Goal: Task Accomplishment & Management: Complete application form

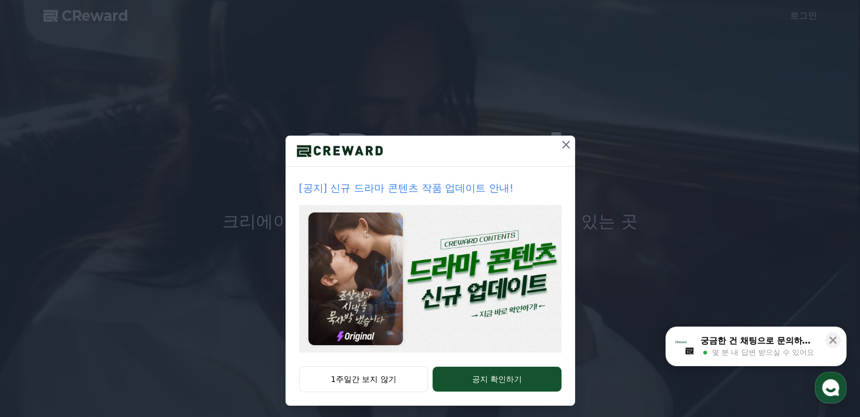
click at [561, 142] on icon at bounding box center [566, 145] width 14 height 14
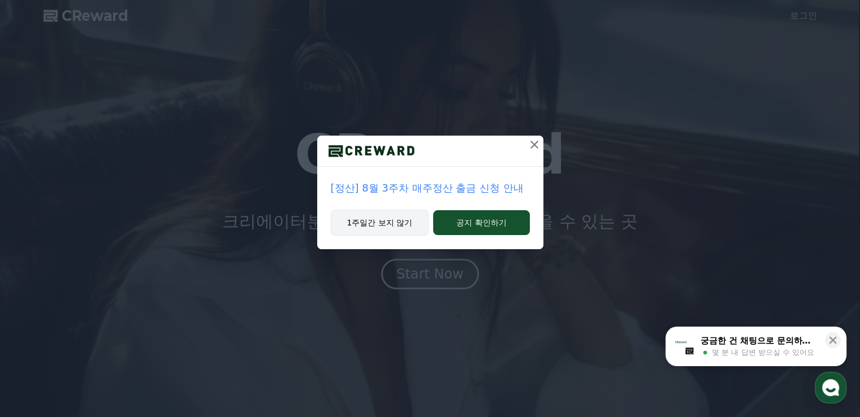
click at [364, 221] on button "1주일간 보지 않기" at bounding box center [380, 223] width 98 height 26
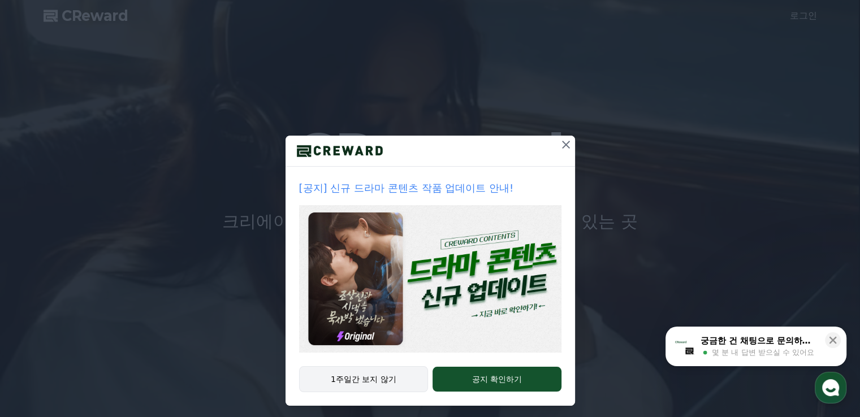
click at [379, 379] on button "1주일간 보지 않기" at bounding box center [363, 379] width 129 height 26
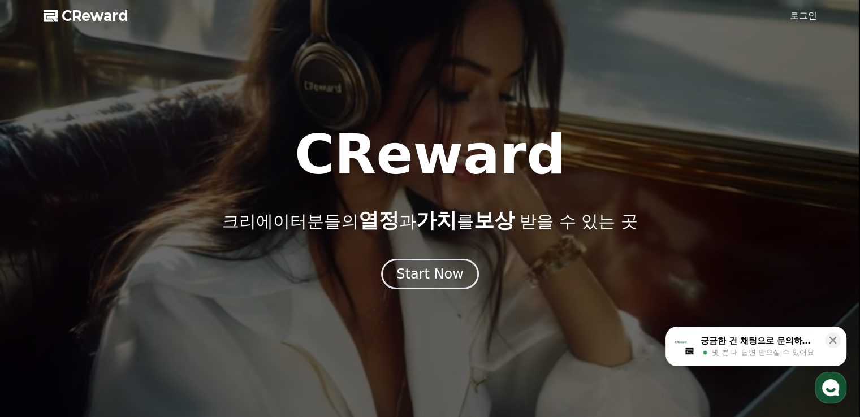
drag, startPoint x: 831, startPoint y: 339, endPoint x: 755, endPoint y: 252, distance: 115.4
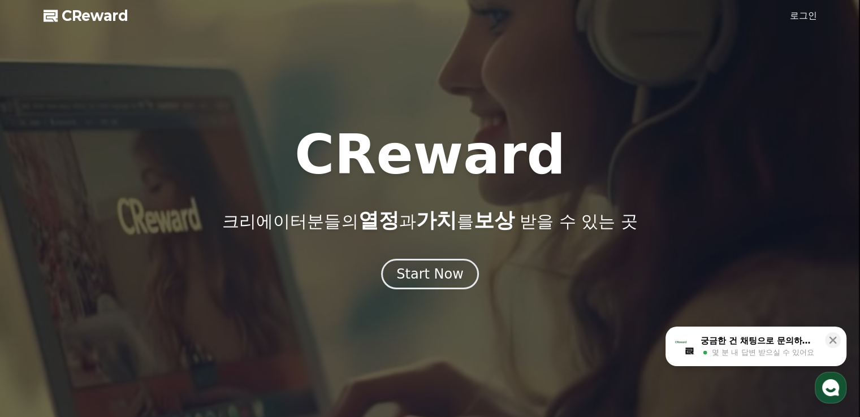
click at [801, 16] on link "로그인" at bounding box center [803, 16] width 27 height 14
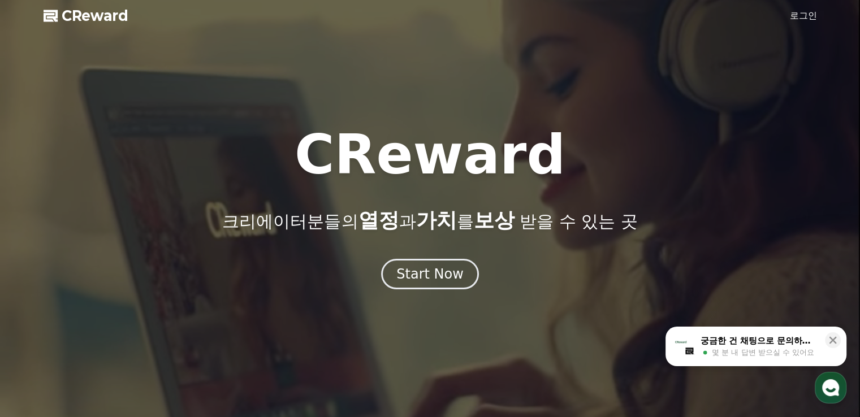
click at [801, 16] on link "로그인" at bounding box center [803, 16] width 27 height 14
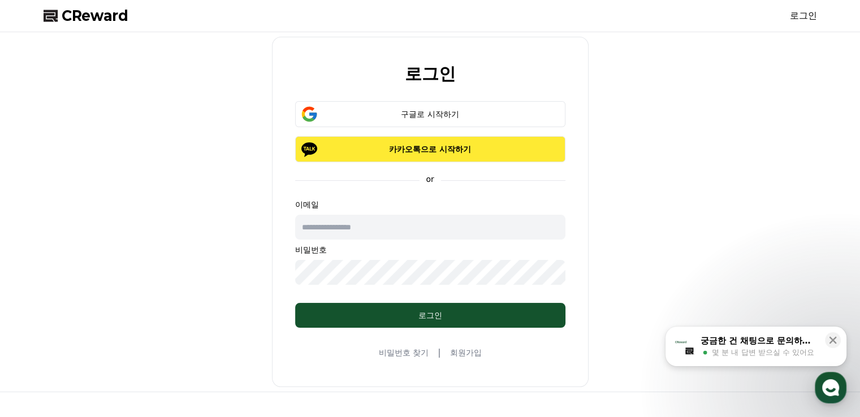
click at [469, 148] on p "카카오톡으로 시작하기" at bounding box center [430, 149] width 237 height 11
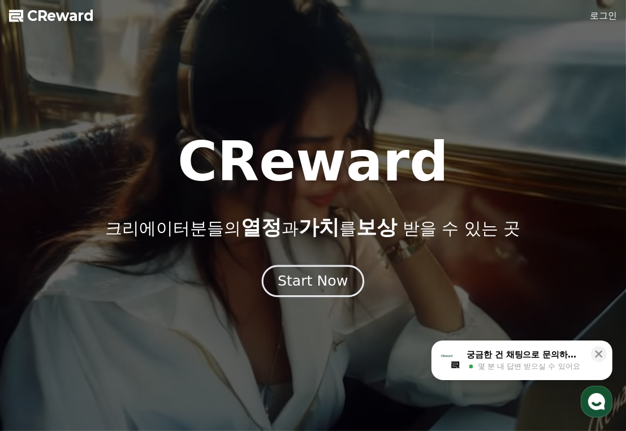
click at [322, 288] on div "Start Now" at bounding box center [313, 280] width 70 height 19
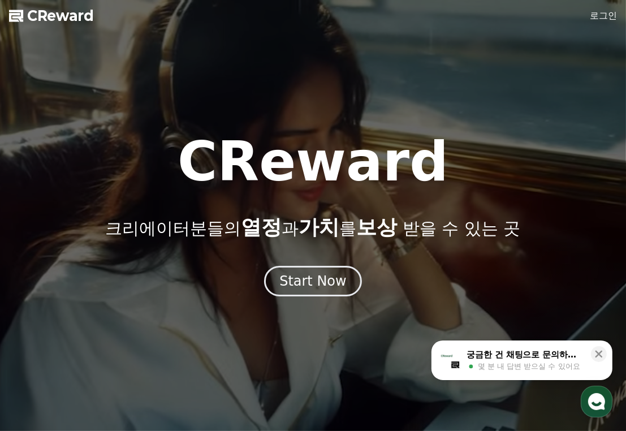
click at [602, 20] on link "로그인" at bounding box center [603, 16] width 27 height 14
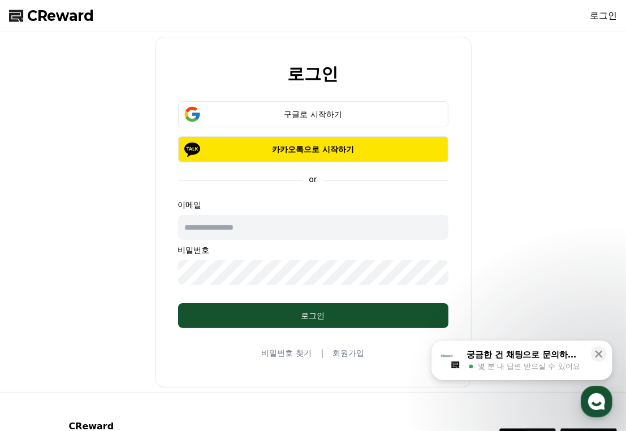
click at [269, 232] on input "text" at bounding box center [313, 227] width 270 height 25
click at [171, 271] on form "**********" at bounding box center [313, 214] width 306 height 227
click at [166, 273] on form "**********" at bounding box center [313, 214] width 306 height 227
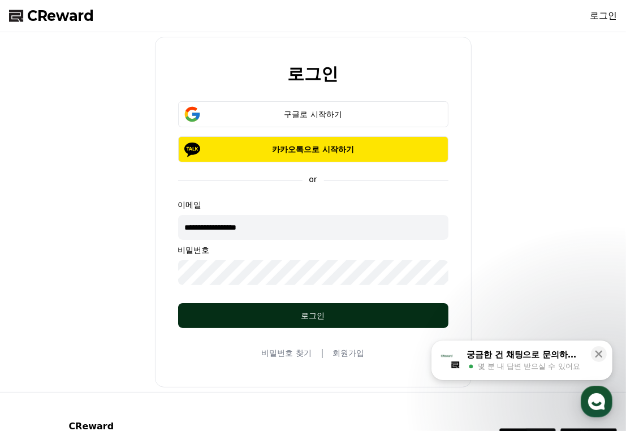
click at [311, 313] on div "로그인" at bounding box center [313, 315] width 225 height 11
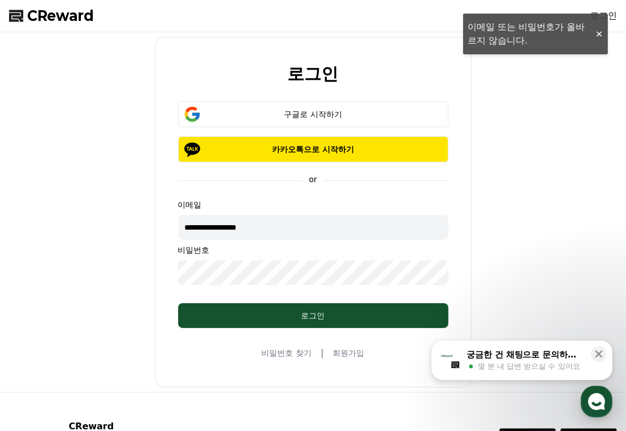
click at [278, 223] on input "**********" at bounding box center [313, 227] width 270 height 25
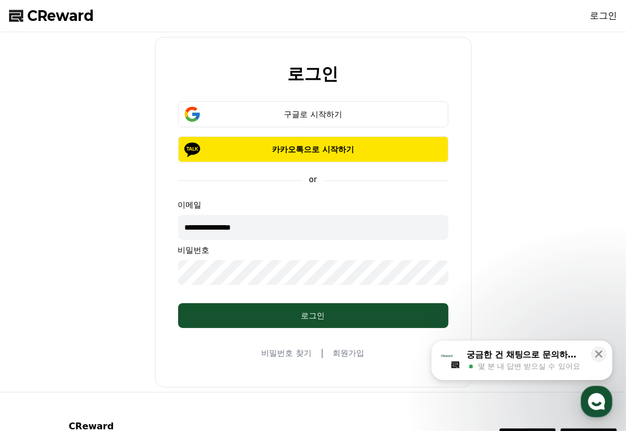
type input "**********"
click at [157, 262] on div "**********" at bounding box center [313, 212] width 317 height 351
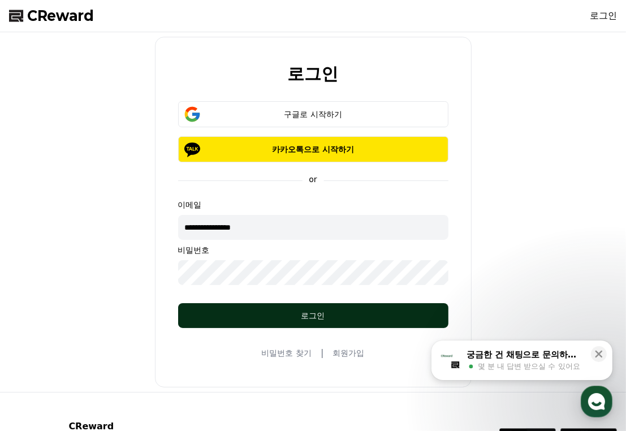
click at [301, 319] on div "로그인" at bounding box center [313, 315] width 225 height 11
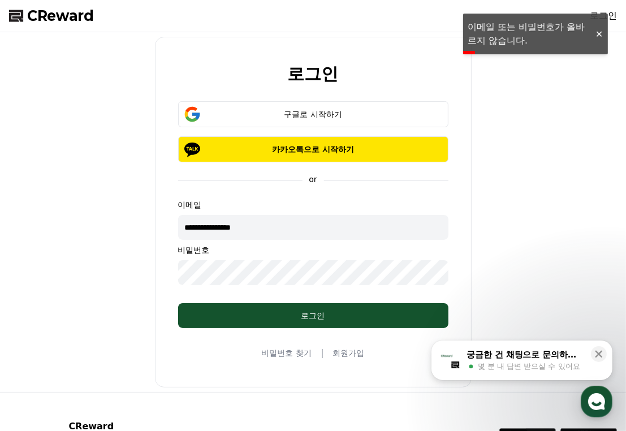
click at [284, 232] on input "**********" at bounding box center [313, 227] width 270 height 25
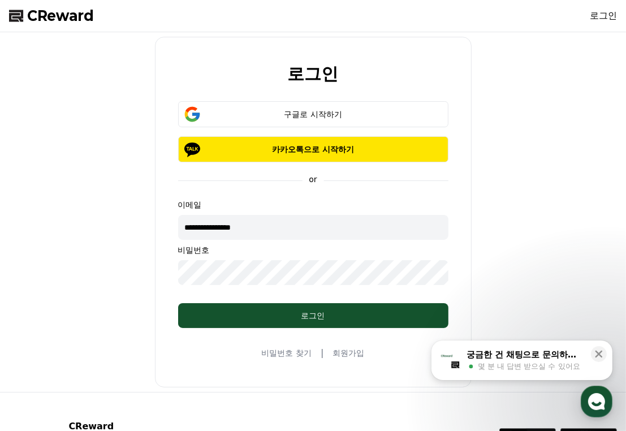
click at [170, 277] on form "**********" at bounding box center [313, 214] width 306 height 227
click at [154, 257] on div "**********" at bounding box center [313, 212] width 617 height 351
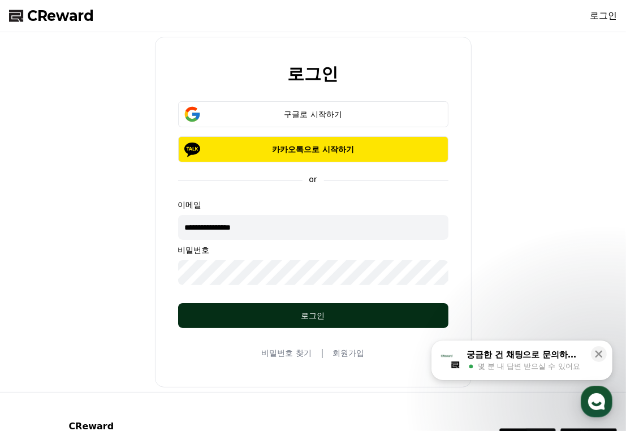
click at [307, 316] on div "로그인" at bounding box center [313, 315] width 225 height 11
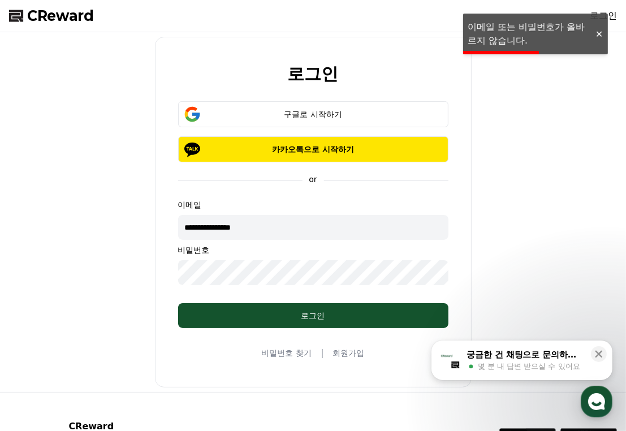
click at [600, 34] on div at bounding box center [599, 34] width 18 height 11
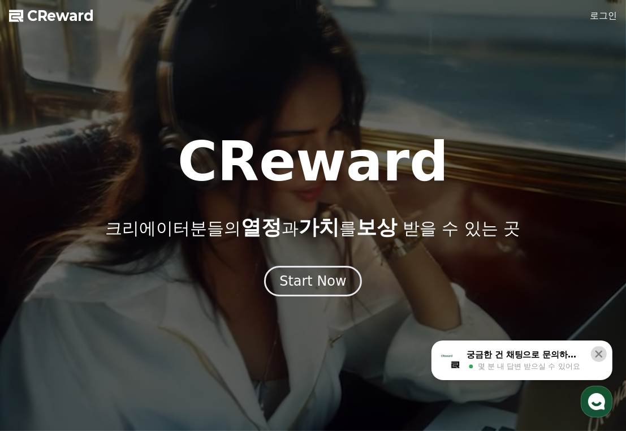
click at [597, 352] on icon at bounding box center [598, 354] width 7 height 7
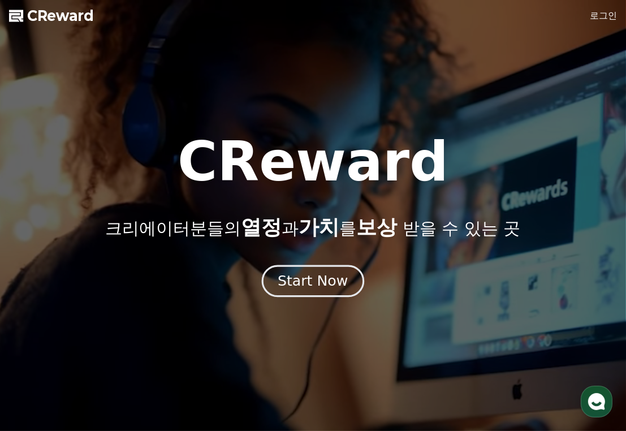
click at [299, 278] on div "Start Now" at bounding box center [313, 280] width 70 height 19
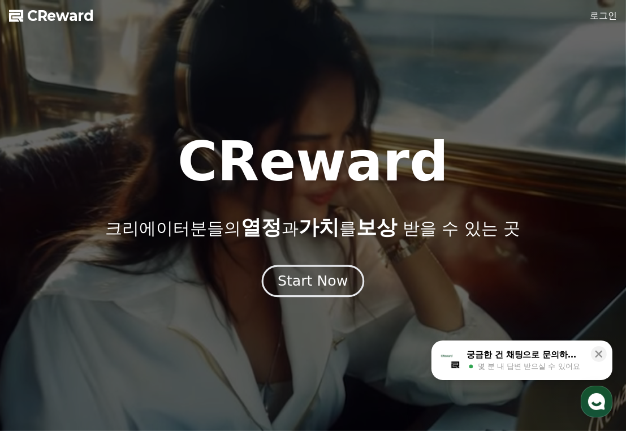
click at [316, 284] on div "Start Now" at bounding box center [313, 280] width 70 height 19
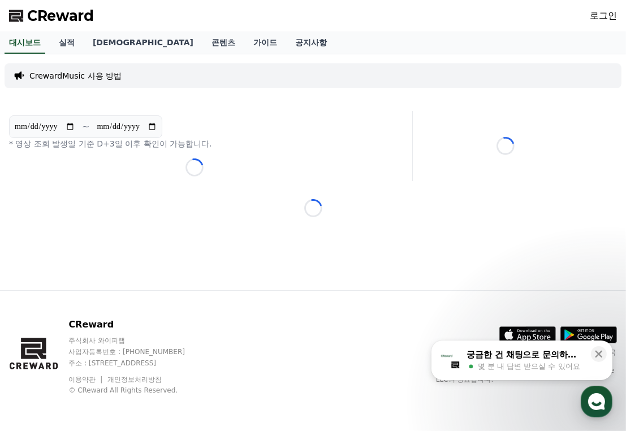
click at [610, 14] on link "로그인" at bounding box center [603, 16] width 27 height 14
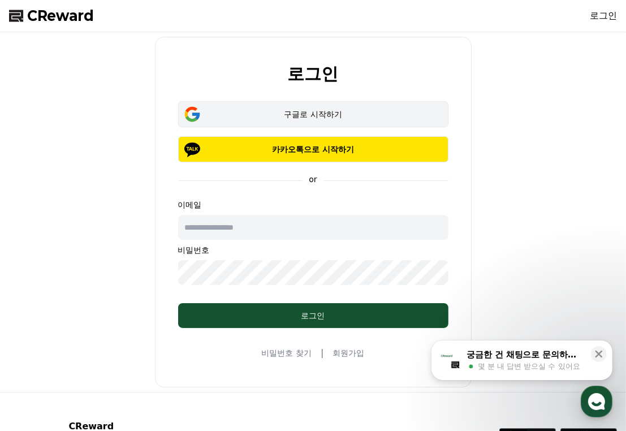
click at [314, 114] on div "구글로 시작하기" at bounding box center [313, 114] width 237 height 11
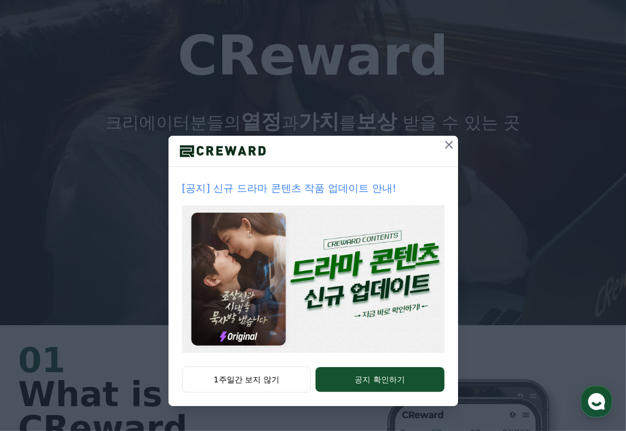
scroll to position [113, 0]
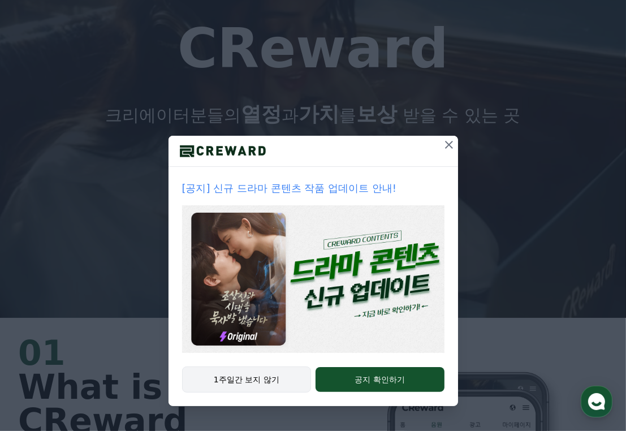
click at [271, 378] on button "1주일간 보지 않기" at bounding box center [246, 379] width 129 height 26
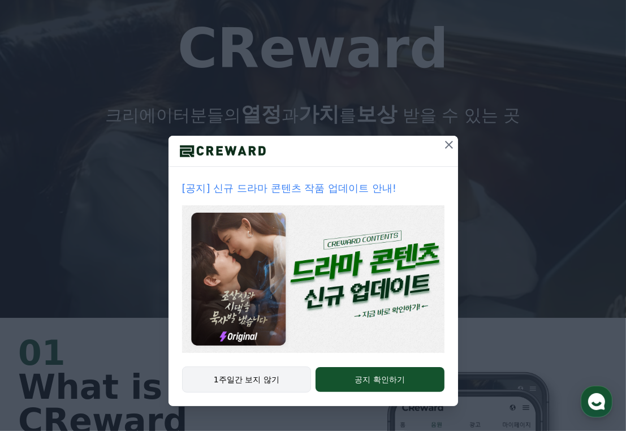
click at [271, 378] on button "1주일간 보지 않기" at bounding box center [246, 379] width 129 height 26
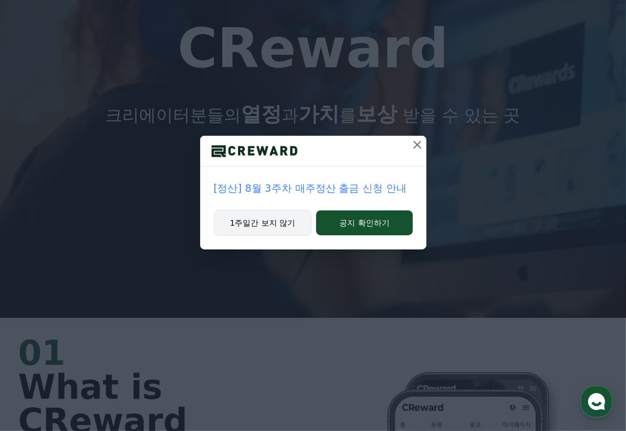
click at [280, 228] on button "1주일간 보지 않기" at bounding box center [263, 223] width 98 height 26
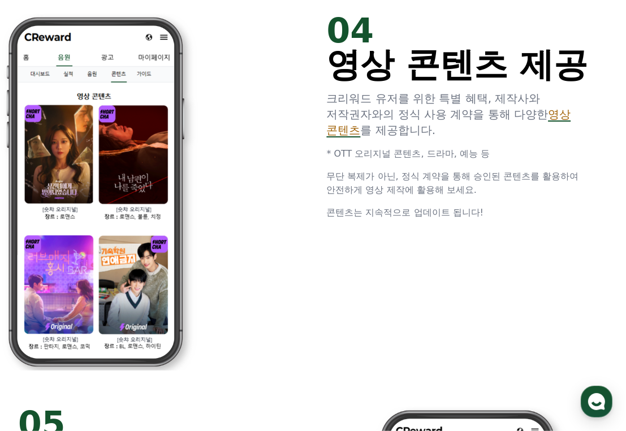
scroll to position [2897, 0]
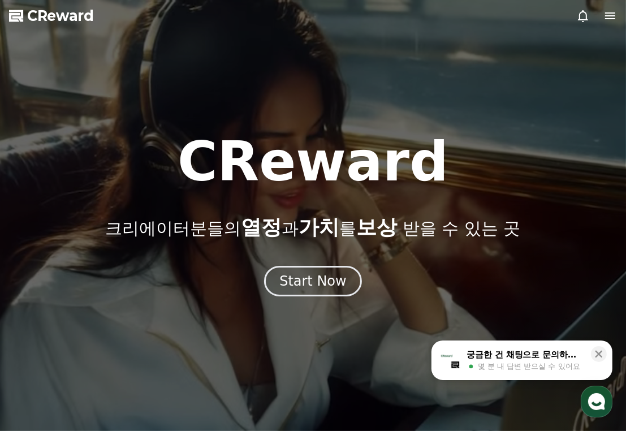
click at [610, 16] on icon at bounding box center [610, 15] width 10 height 7
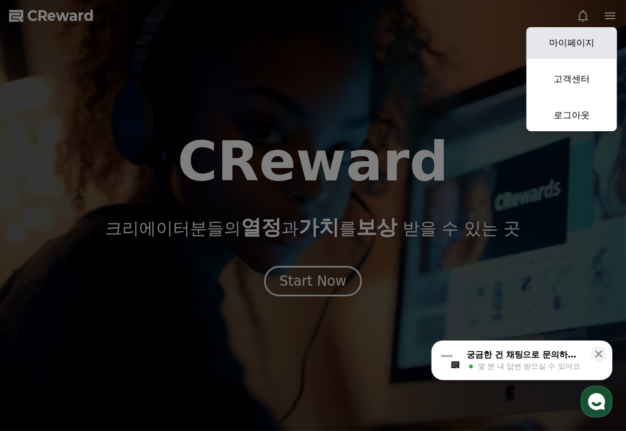
click at [580, 46] on link "마이페이지" at bounding box center [571, 43] width 90 height 32
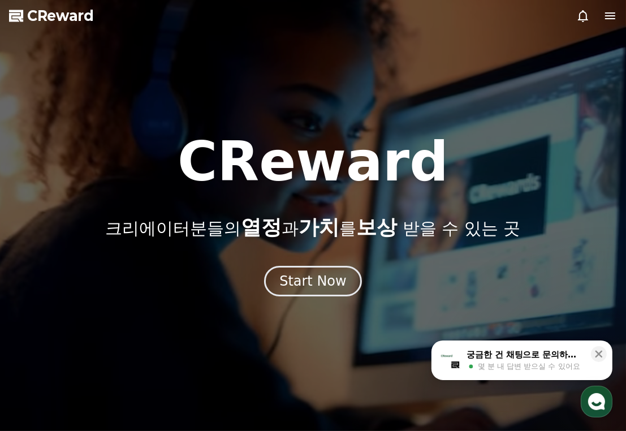
select select "**********"
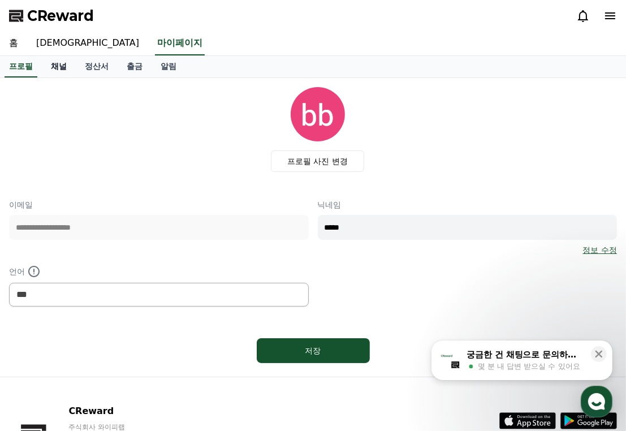
click at [58, 67] on link "채널" at bounding box center [59, 66] width 34 height 21
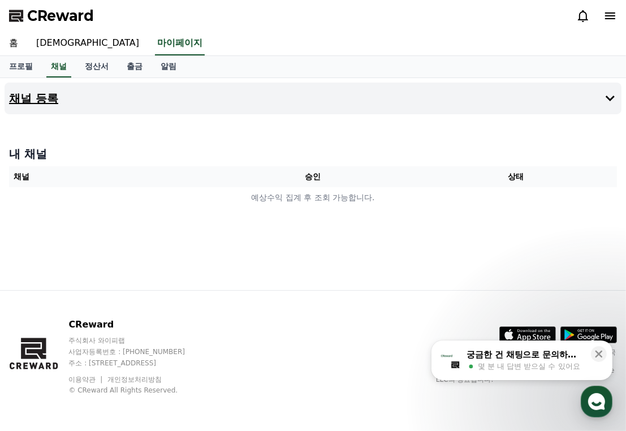
click at [40, 100] on h4 "채널 등록" at bounding box center [33, 98] width 49 height 12
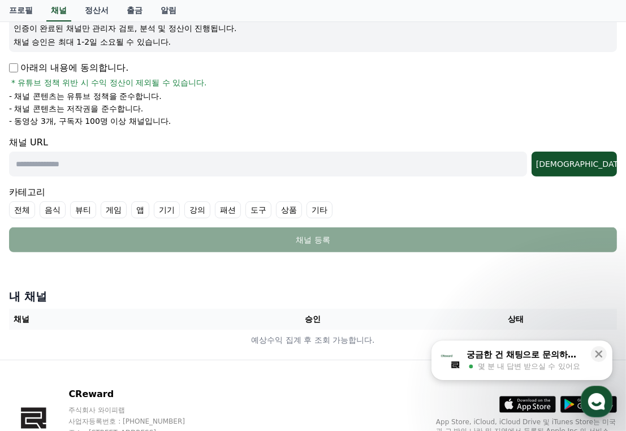
scroll to position [170, 0]
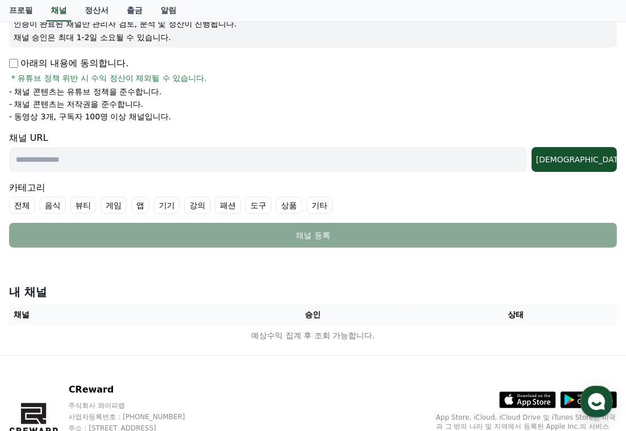
click at [13, 68] on p "아래의 내용에 동의합니다." at bounding box center [68, 64] width 119 height 14
click at [45, 163] on input "text" at bounding box center [268, 159] width 518 height 25
paste input "**********"
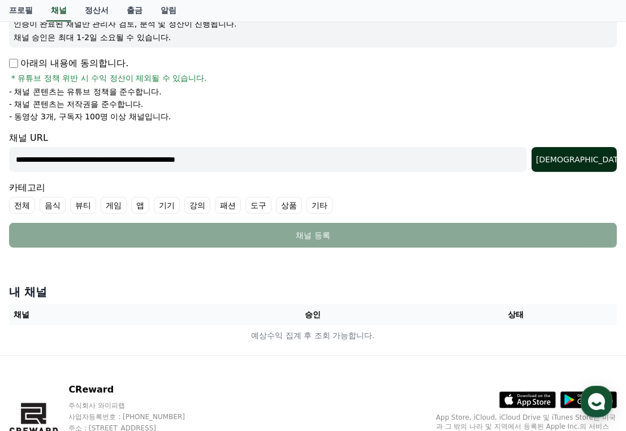
type input "**********"
click at [595, 162] on div "조회" at bounding box center [574, 159] width 76 height 11
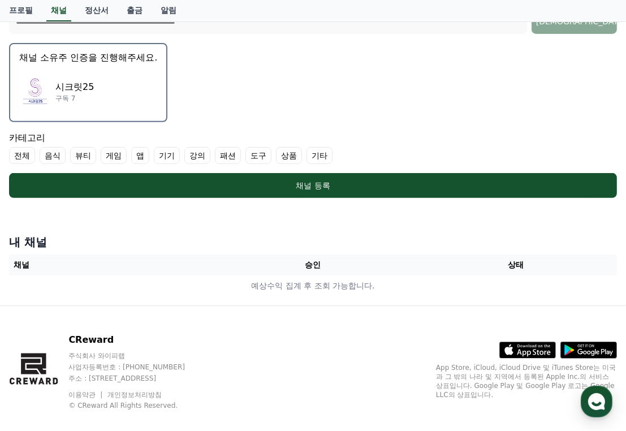
scroll to position [321, 0]
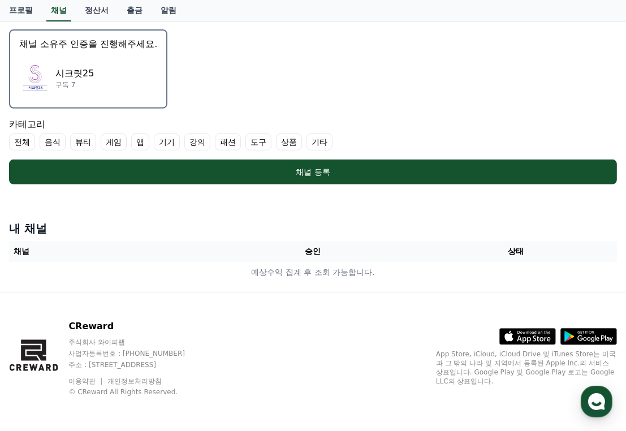
click at [63, 85] on p "구독 7" at bounding box center [74, 84] width 38 height 9
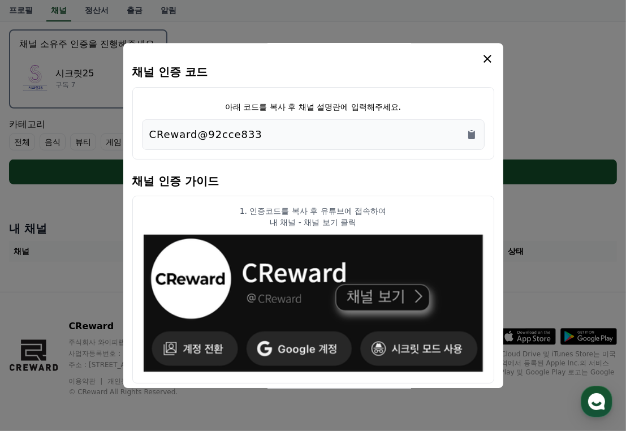
click at [260, 134] on div "CReward@92cce833" at bounding box center [313, 135] width 328 height 16
drag, startPoint x: 260, startPoint y: 136, endPoint x: 139, endPoint y: 146, distance: 121.5
click at [139, 146] on div "아래 코드를 복사 후 채널 설명란에 입력해주세요. CReward@92cce833" at bounding box center [313, 123] width 362 height 72
copy p "CReward@92cce833"
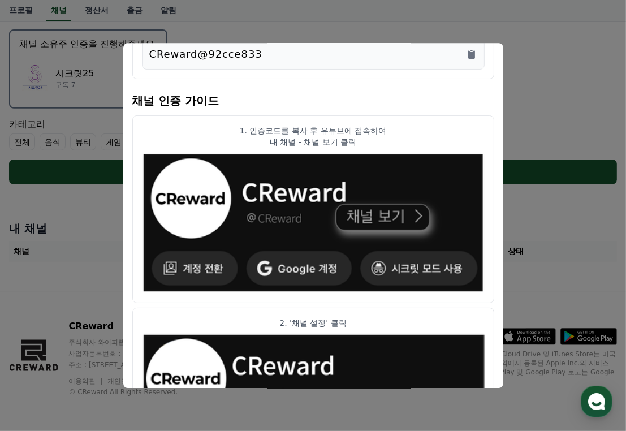
scroll to position [113, 0]
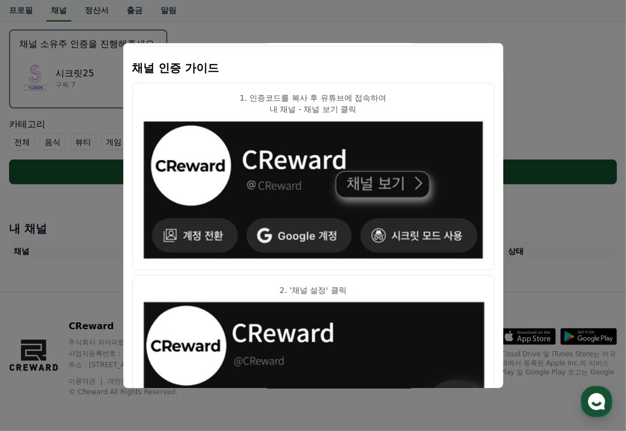
click at [316, 64] on h4 "채널 인증 가이드" at bounding box center [313, 67] width 362 height 32
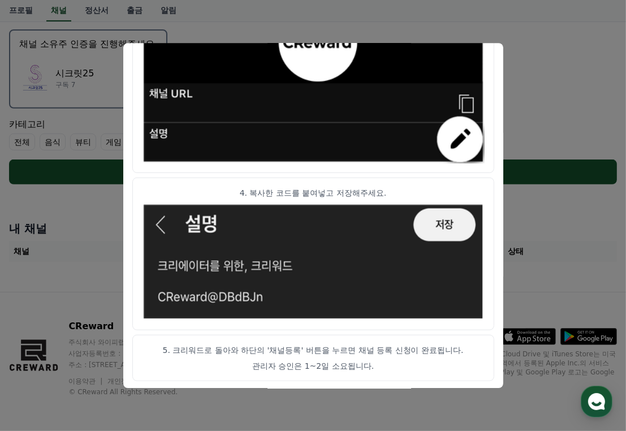
scroll to position [630, 0]
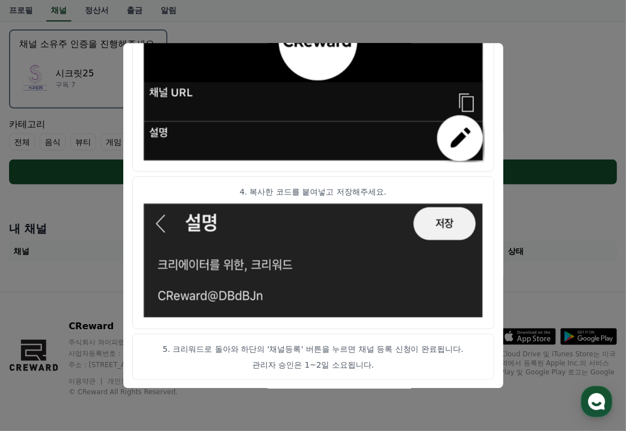
click at [532, 263] on button "close modal" at bounding box center [313, 215] width 626 height 431
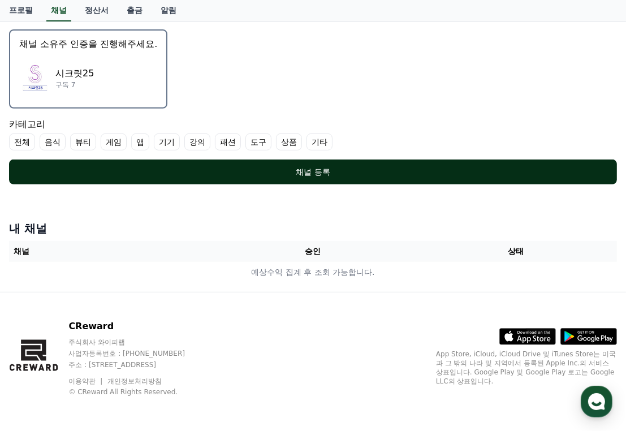
click at [320, 170] on div "채널 등록" at bounding box center [313, 171] width 563 height 11
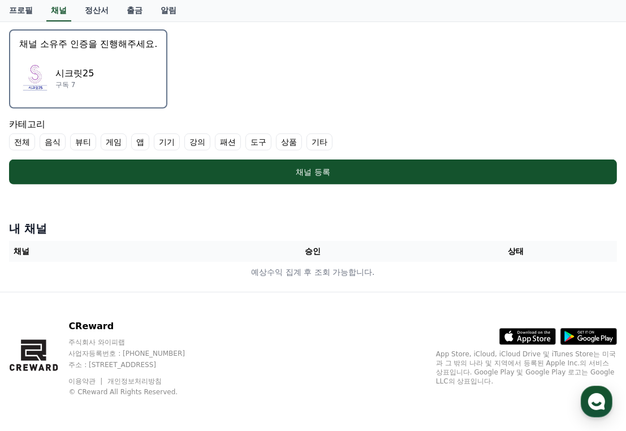
click at [318, 140] on label "기타" at bounding box center [319, 141] width 26 height 17
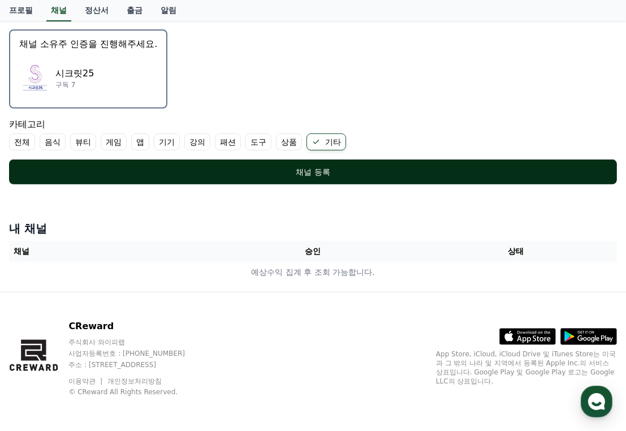
click at [310, 168] on div "채널 등록" at bounding box center [313, 171] width 563 height 11
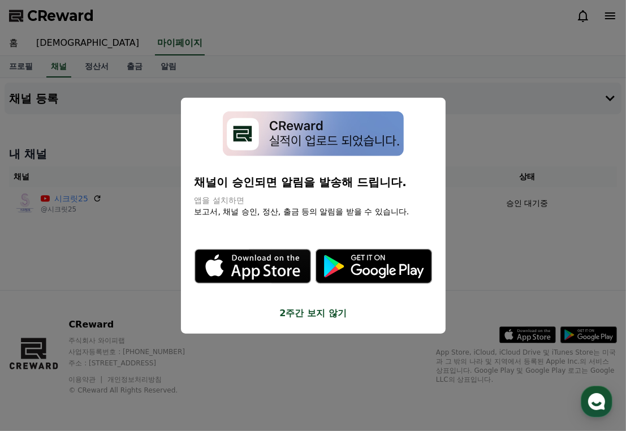
click at [482, 271] on button "close modal" at bounding box center [313, 215] width 626 height 431
